Goal: Check status: Check status

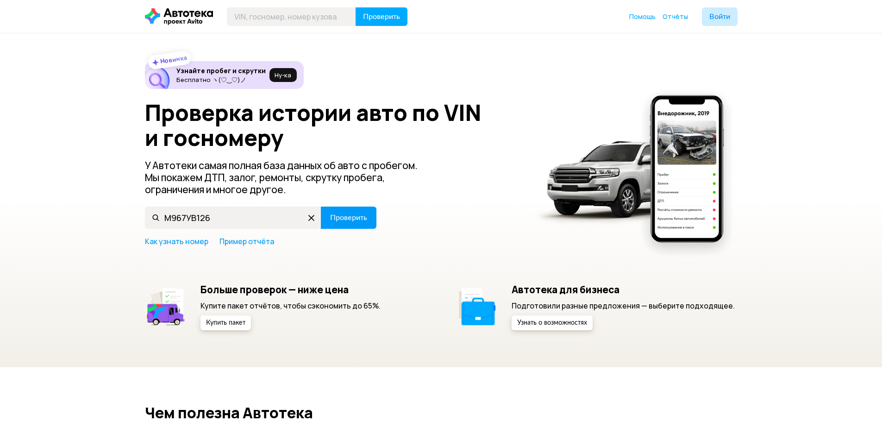
type input "М967УВ126"
click at [354, 214] on span "Проверить" at bounding box center [348, 217] width 37 height 7
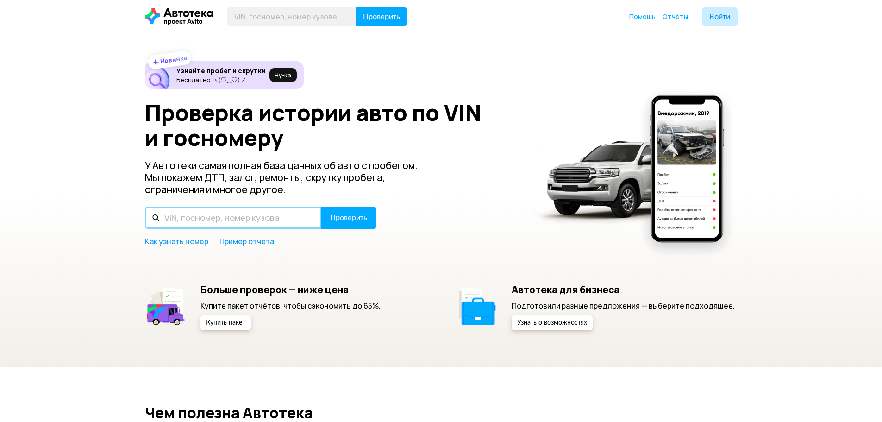
click at [263, 217] on input "text" at bounding box center [233, 217] width 176 height 22
type input "М967УС126"
click at [321, 206] on button "Проверить" at bounding box center [349, 217] width 56 height 22
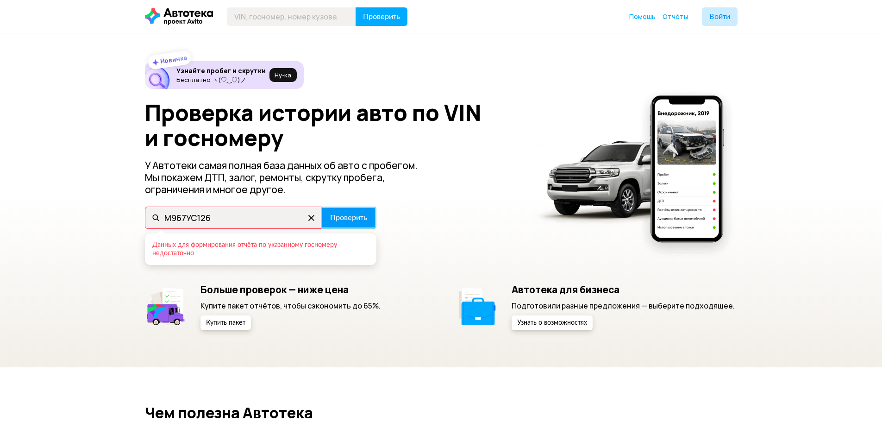
click at [368, 221] on button "Проверить" at bounding box center [349, 217] width 56 height 22
